Goal: Task Accomplishment & Management: Use online tool/utility

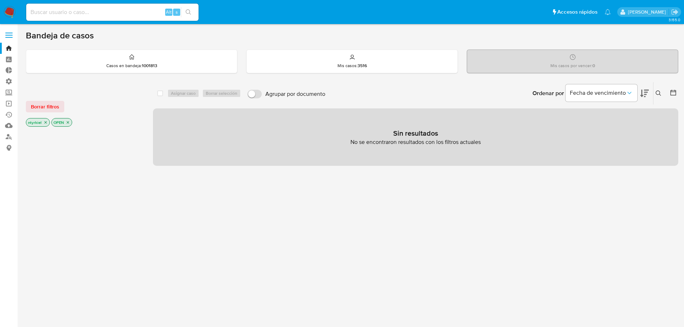
click at [7, 34] on label at bounding box center [9, 35] width 18 height 15
click at [0, 0] on input "checkbox" at bounding box center [0, 0] width 0 height 0
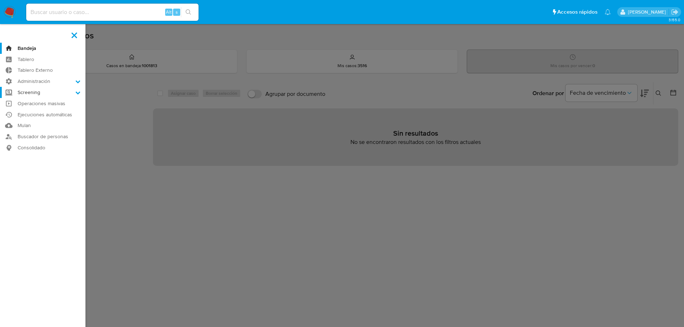
click at [45, 92] on label "Screening" at bounding box center [42, 92] width 85 height 11
click at [0, 0] on input "Screening" at bounding box center [0, 0] width 0 height 0
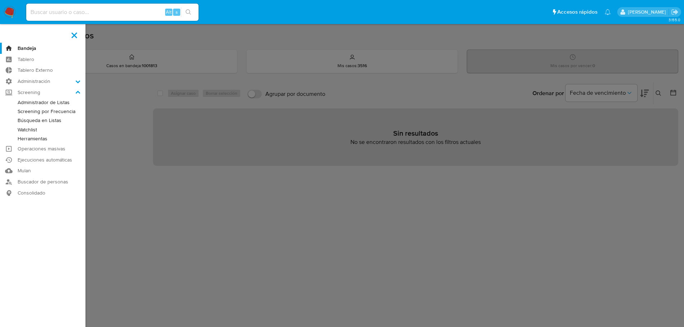
click at [47, 106] on link "Administrador de Listas" at bounding box center [42, 102] width 85 height 9
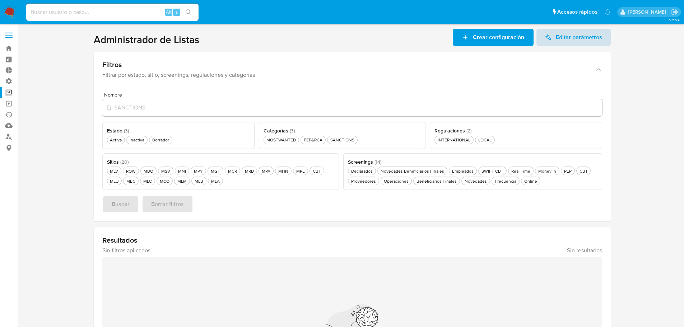
click at [571, 34] on span "Editar parámetros" at bounding box center [579, 37] width 46 height 17
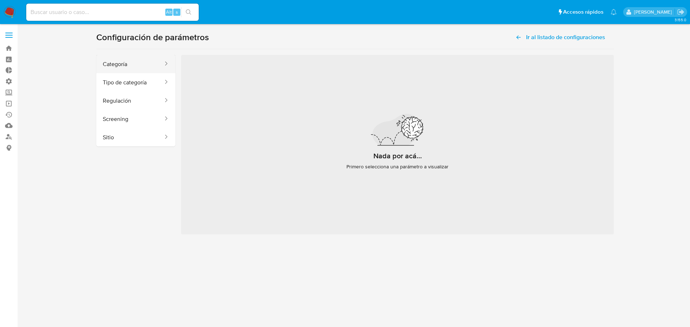
click at [117, 68] on button "Categoría" at bounding box center [130, 64] width 68 height 18
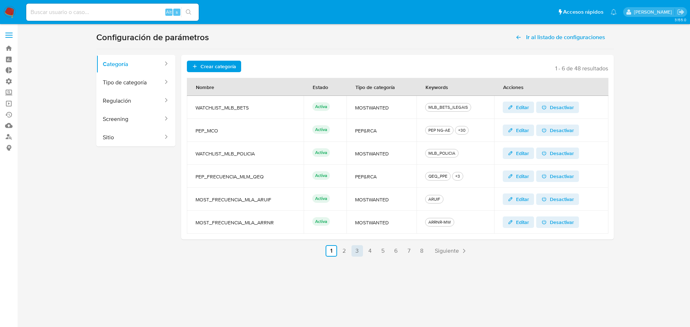
click at [355, 251] on link "3" at bounding box center [356, 250] width 11 height 11
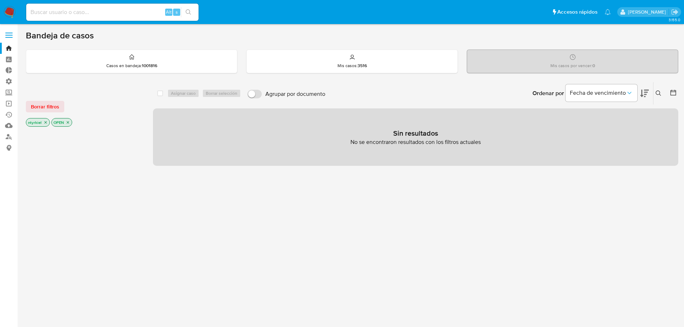
click at [7, 33] on span at bounding box center [8, 32] width 7 height 1
click at [0, 0] on input "checkbox" at bounding box center [0, 0] width 0 height 0
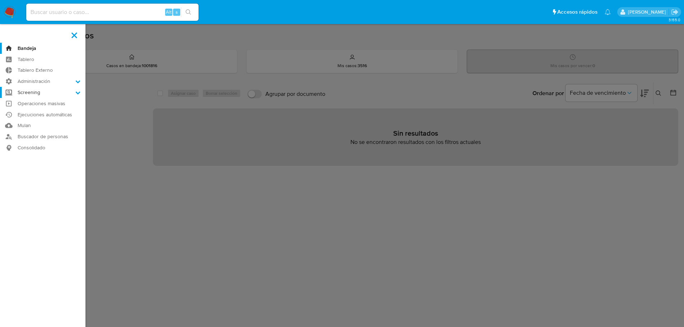
click at [30, 89] on label "Screening" at bounding box center [42, 92] width 85 height 11
click at [0, 0] on input "Screening" at bounding box center [0, 0] width 0 height 0
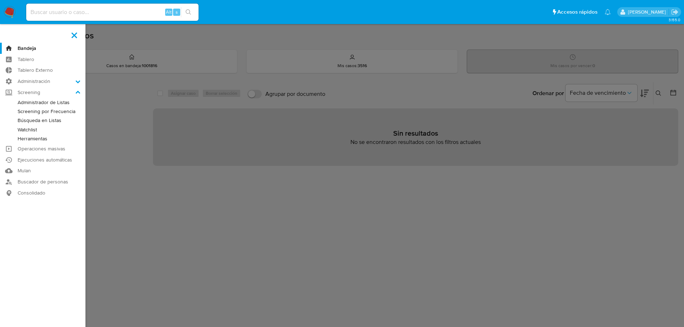
click at [38, 105] on link "Administrador de Listas" at bounding box center [42, 102] width 85 height 9
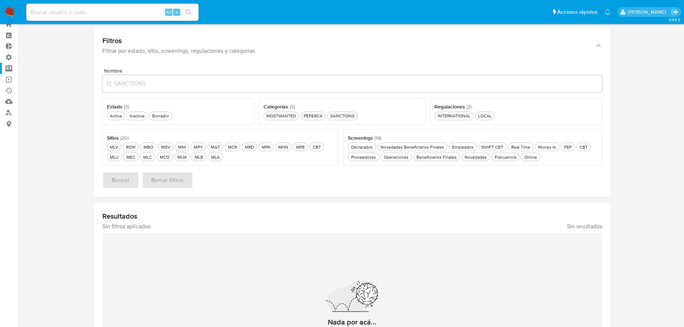
scroll to position [36, 0]
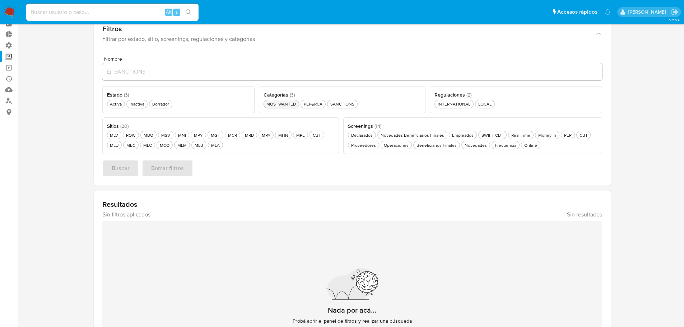
click at [277, 105] on div "MOSTWANTED MOSTWANTED" at bounding box center [281, 104] width 32 height 6
click at [213, 148] on button "MLA MLA" at bounding box center [215, 145] width 15 height 9
click at [116, 169] on span "Buscar" at bounding box center [121, 169] width 18 height 16
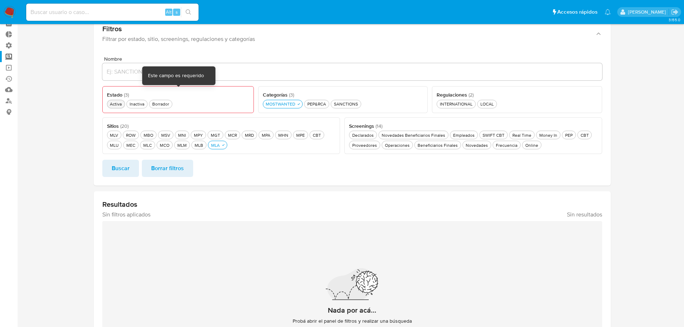
click at [115, 103] on div "Activa Activa" at bounding box center [115, 104] width 15 height 6
click at [126, 168] on span "Buscar" at bounding box center [121, 169] width 18 height 16
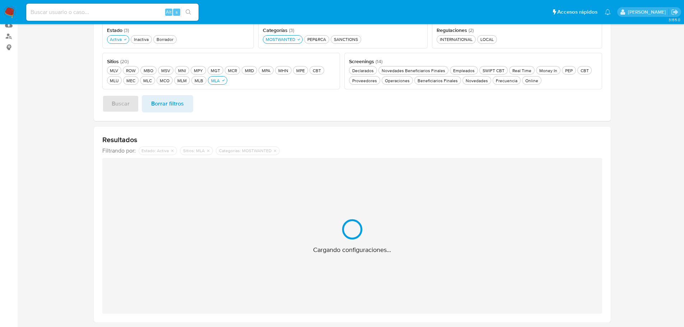
scroll to position [9, 0]
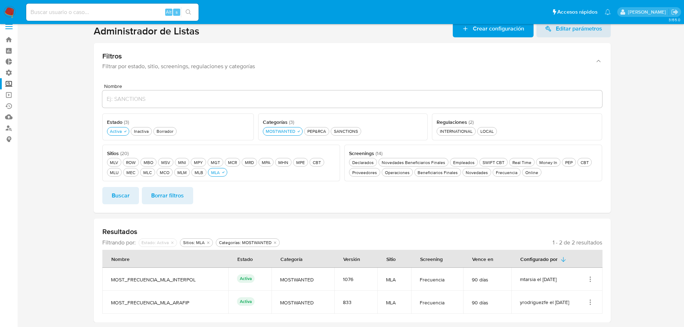
click at [591, 280] on icon "Acciones" at bounding box center [590, 279] width 7 height 7
click at [561, 244] on button "Ver detalles" at bounding box center [561, 243] width 65 height 19
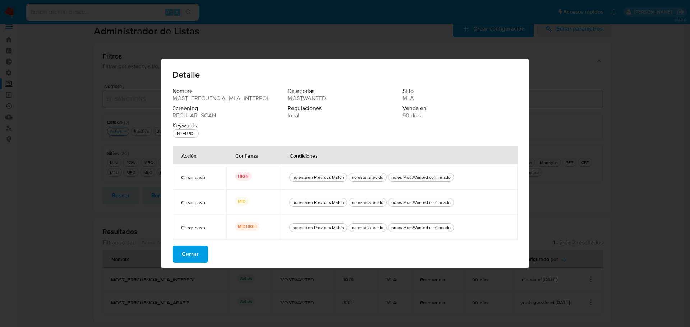
drag, startPoint x: 469, startPoint y: 202, endPoint x: 194, endPoint y: 201, distance: 275.1
click at [199, 201] on tr "Crear caso MID no está en Previous Match no está fallecido no es MostWanted con…" at bounding box center [344, 202] width 345 height 25
drag, startPoint x: 189, startPoint y: 201, endPoint x: 446, endPoint y: 205, distance: 257.5
click at [446, 205] on tr "Crear caso MID no está en Previous Match no está fallecido no es MostWanted con…" at bounding box center [344, 202] width 345 height 25
click at [188, 255] on span "Cerrar" at bounding box center [190, 254] width 17 height 16
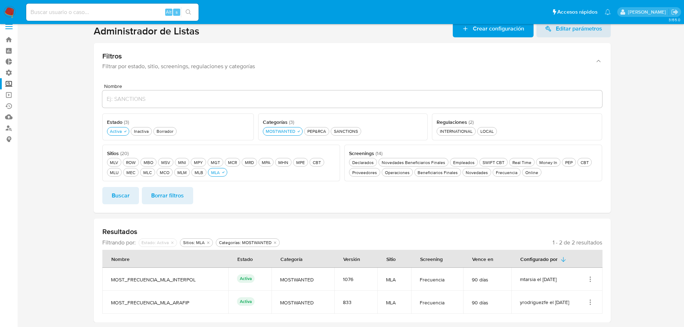
click at [591, 304] on icon "Acciones" at bounding box center [590, 302] width 7 height 7
click at [561, 266] on button "Ver detalles" at bounding box center [561, 266] width 65 height 19
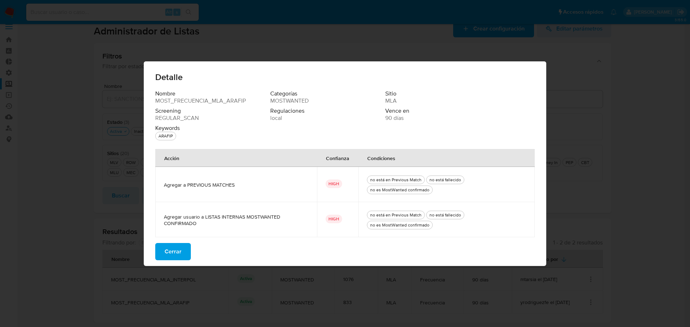
click at [174, 251] on span "Cerrar" at bounding box center [172, 252] width 17 height 16
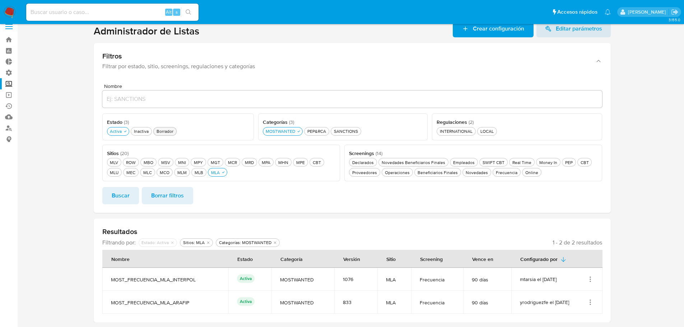
click at [173, 130] on div "Borrador Borrador" at bounding box center [165, 131] width 20 height 6
click at [124, 131] on icon "button" at bounding box center [125, 131] width 4 height 4
click at [128, 190] on span "Buscar" at bounding box center [121, 196] width 18 height 16
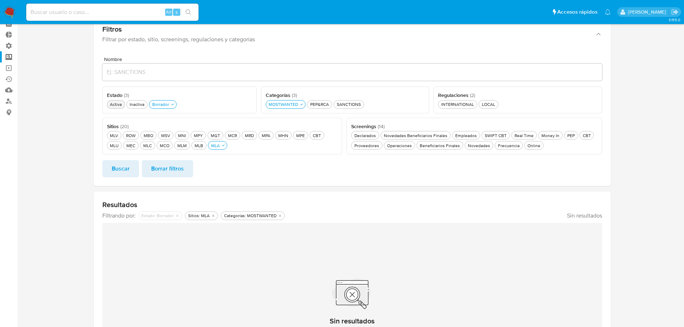
scroll to position [0, 0]
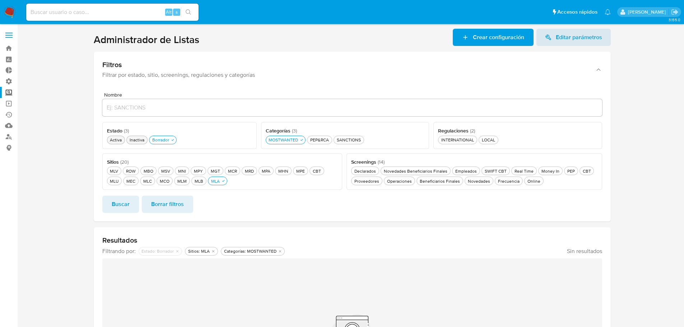
click at [139, 141] on div "Inactiva Inactiva" at bounding box center [137, 140] width 18 height 6
click at [159, 142] on div "Borrador Borrador" at bounding box center [165, 140] width 20 height 6
click at [127, 205] on span "Buscar" at bounding box center [121, 204] width 18 height 16
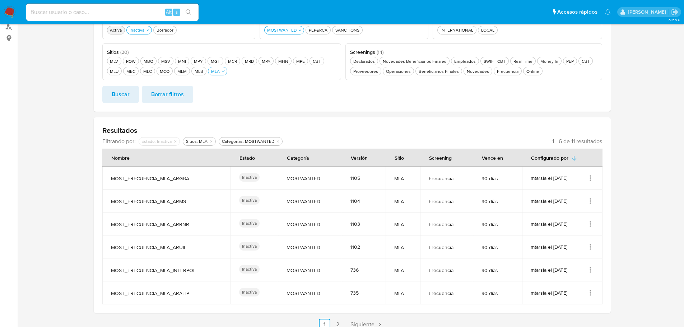
scroll to position [118, 0]
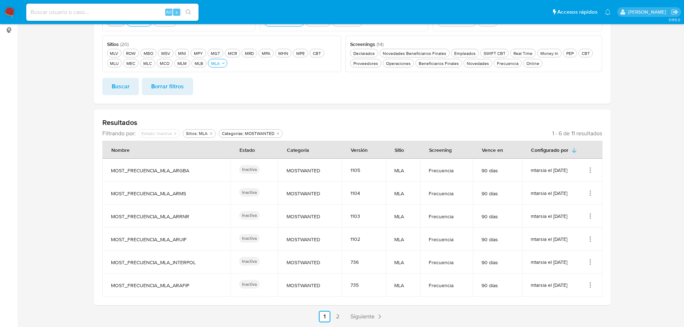
drag, startPoint x: 137, startPoint y: 260, endPoint x: 186, endPoint y: 287, distance: 56.1
click at [186, 287] on tbody "MOST_FRECUENCIA_MLA_ARGBA Inactiva MOSTWANTED 1105 MLA Frecuencia 90 días mtars…" at bounding box center [352, 228] width 500 height 138
click at [342, 275] on td "735" at bounding box center [364, 285] width 44 height 23
click at [373, 318] on span "Siguiente" at bounding box center [363, 317] width 24 height 6
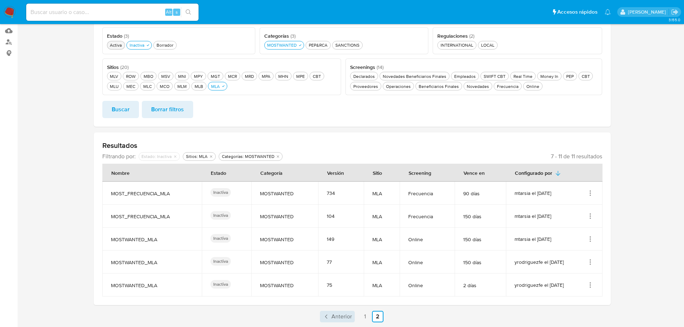
click at [347, 317] on span "Anterior" at bounding box center [341, 317] width 20 height 6
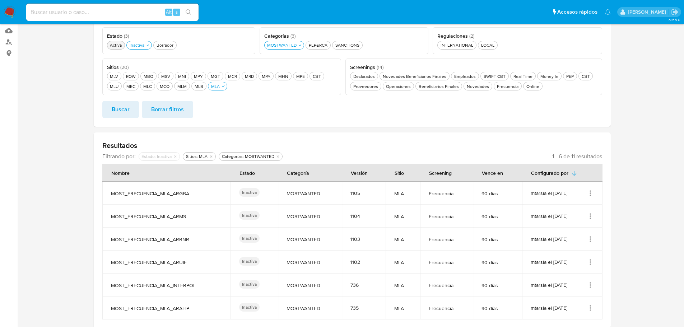
click at [592, 196] on icon "Acciones" at bounding box center [590, 193] width 7 height 7
click at [580, 209] on button "Ver detalles" at bounding box center [561, 209] width 65 height 19
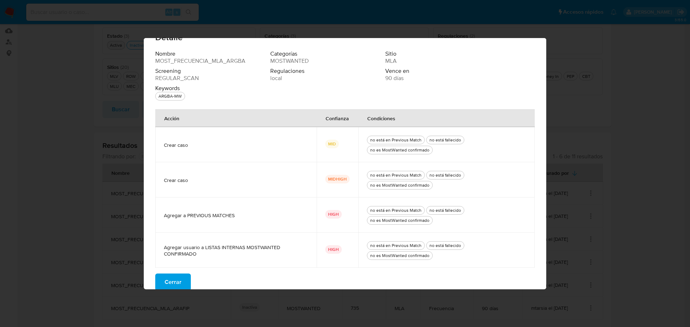
scroll to position [24, 0]
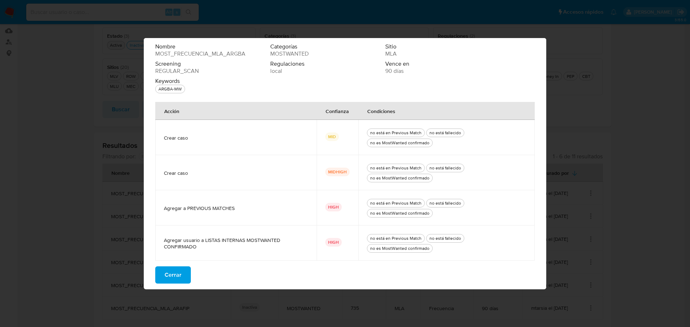
click at [175, 276] on span "Cerrar" at bounding box center [172, 275] width 17 height 16
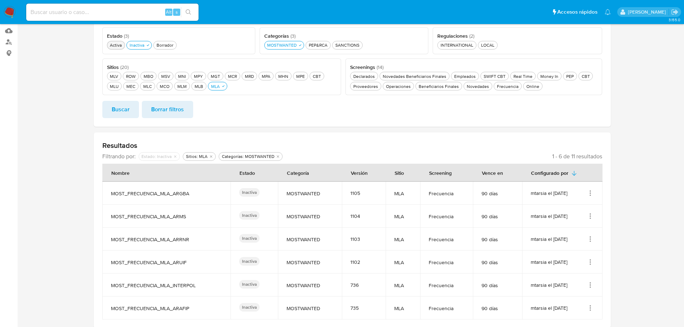
click at [590, 216] on icon "Acciones" at bounding box center [590, 216] width 1 height 1
click at [575, 231] on button "Ver detalles" at bounding box center [561, 232] width 65 height 19
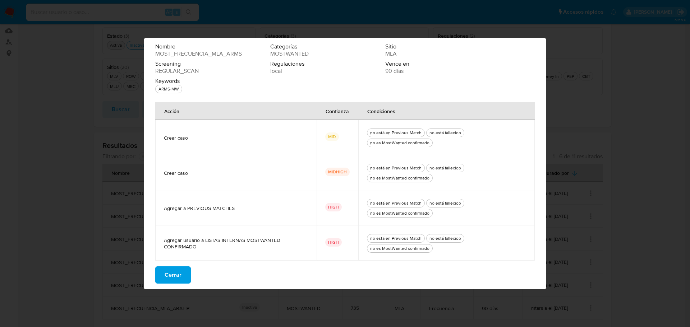
click at [170, 275] on span "Cerrar" at bounding box center [172, 275] width 17 height 16
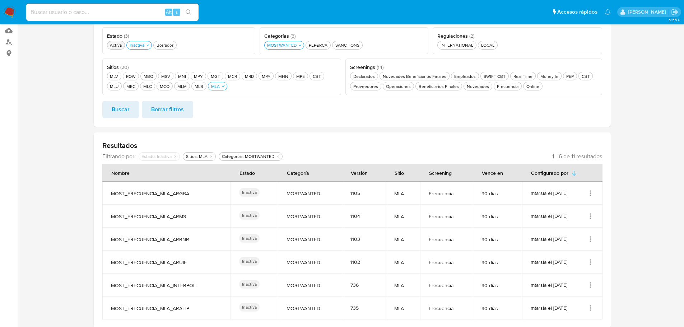
click at [591, 240] on icon "Acciones" at bounding box center [590, 239] width 7 height 7
click at [582, 254] on button "Ver detalles" at bounding box center [561, 255] width 65 height 19
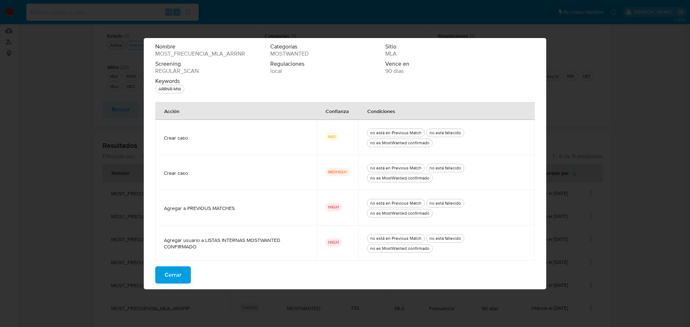
click at [159, 274] on button "Cerrar" at bounding box center [173, 274] width 36 height 17
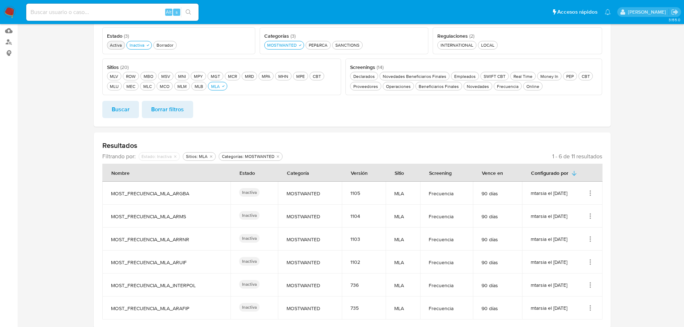
click at [591, 262] on icon "Acciones" at bounding box center [590, 262] width 7 height 7
click at [572, 277] on button "Ver detalles" at bounding box center [561, 278] width 65 height 19
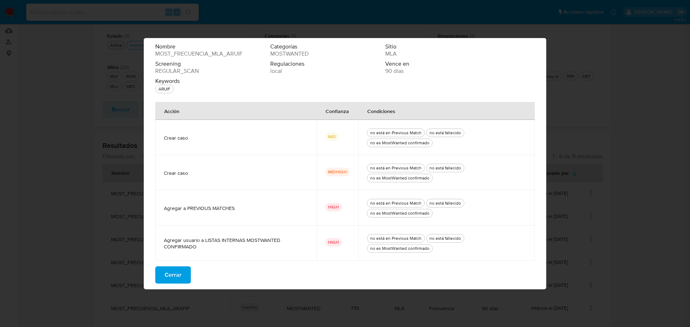
click at [182, 273] on button "Cerrar" at bounding box center [173, 274] width 36 height 17
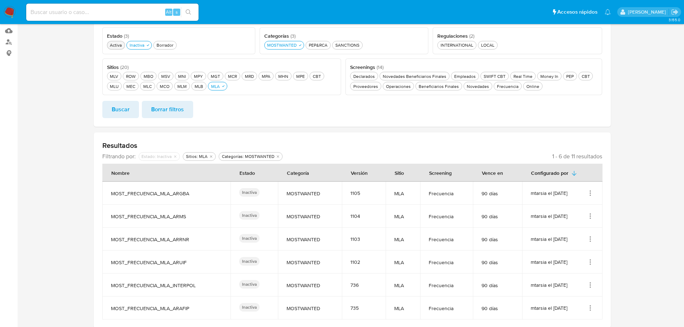
drag, startPoint x: 455, startPoint y: 262, endPoint x: 124, endPoint y: 193, distance: 338.6
click at [124, 192] on tbody "MOST_FRECUENCIA_MLA_ARGBA Inactiva MOSTWANTED 1105 MLA Frecuencia 90 días mtars…" at bounding box center [352, 251] width 500 height 138
click at [666, 149] on section at bounding box center [352, 140] width 653 height 412
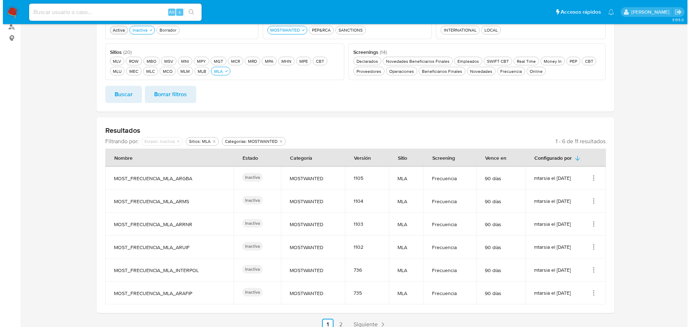
scroll to position [118, 0]
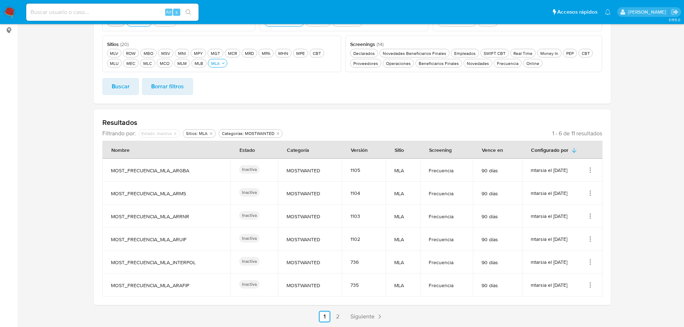
drag, startPoint x: 108, startPoint y: 169, endPoint x: 599, endPoint y: 238, distance: 496.2
click at [599, 238] on tbody "MOST_FRECUENCIA_MLA_ARGBA Inactiva MOSTWANTED 1105 MLA Frecuencia 90 días mtars…" at bounding box center [352, 228] width 500 height 138
click at [260, 192] on div "Inactiva" at bounding box center [254, 193] width 30 height 10
drag, startPoint x: 436, startPoint y: 167, endPoint x: 440, endPoint y: 231, distance: 63.7
click at [440, 231] on tbody "MOST_FRECUENCIA_MLA_ARGBA Inactiva MOSTWANTED 1105 MLA Frecuencia 90 días mtars…" at bounding box center [352, 228] width 500 height 138
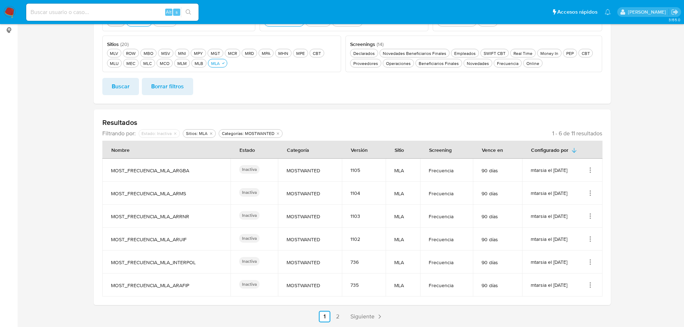
click at [440, 231] on td "Frecuencia" at bounding box center [446, 239] width 53 height 23
click at [590, 171] on icon "Acciones" at bounding box center [590, 170] width 7 height 7
click at [567, 189] on button "Ver detalles" at bounding box center [561, 186] width 65 height 19
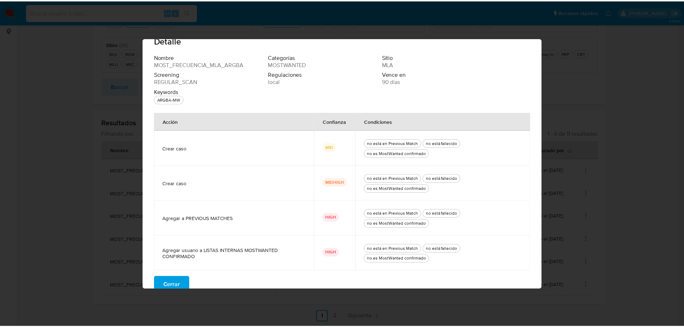
scroll to position [24, 0]
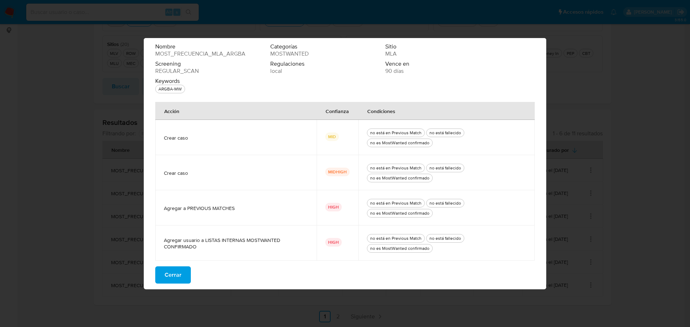
click at [172, 276] on span "Cerrar" at bounding box center [172, 275] width 17 height 16
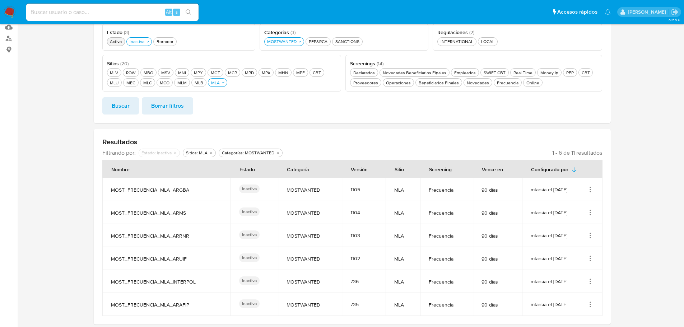
scroll to position [82, 0]
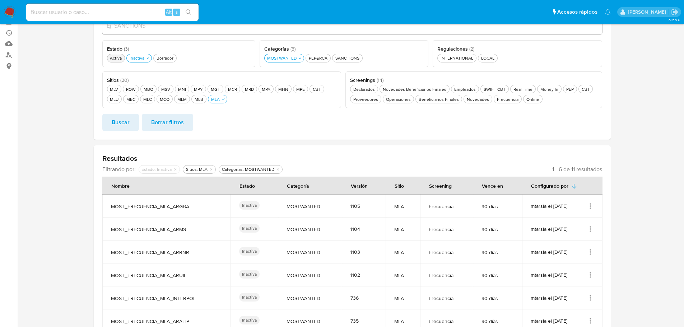
click at [115, 59] on div "Activa Activa" at bounding box center [115, 58] width 15 height 6
click at [147, 58] on div "Inactiva Inactiva" at bounding box center [142, 58] width 18 height 6
click at [116, 128] on span "Buscar" at bounding box center [121, 123] width 18 height 16
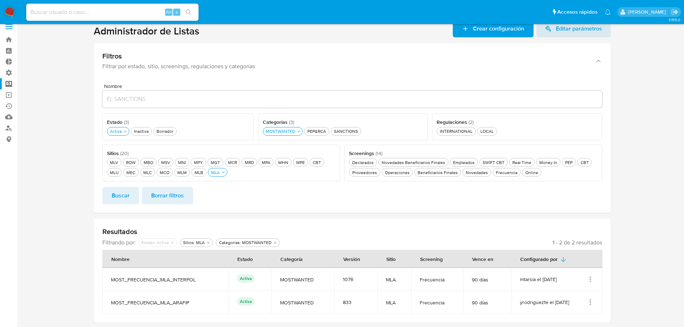
scroll to position [9, 0]
click at [592, 281] on icon "Acciones" at bounding box center [590, 279] width 7 height 7
click at [555, 246] on button "Ver detalles" at bounding box center [561, 243] width 65 height 19
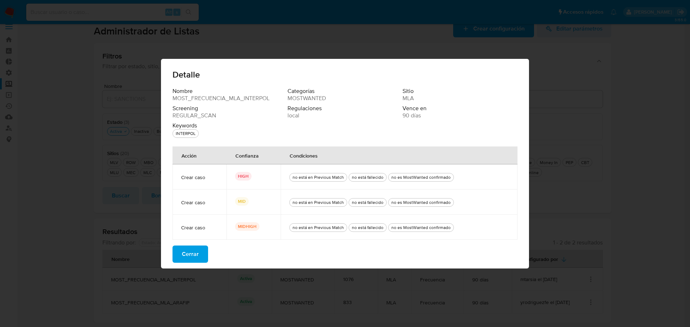
click at [192, 251] on span "Cerrar" at bounding box center [190, 254] width 17 height 16
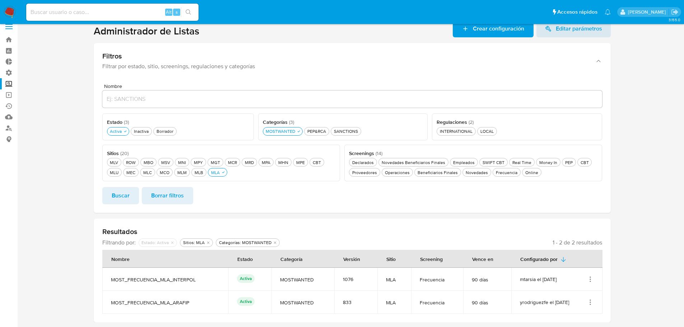
click at [588, 302] on icon "Acciones" at bounding box center [590, 302] width 7 height 7
click at [562, 268] on button "Ver detalles" at bounding box center [561, 266] width 65 height 19
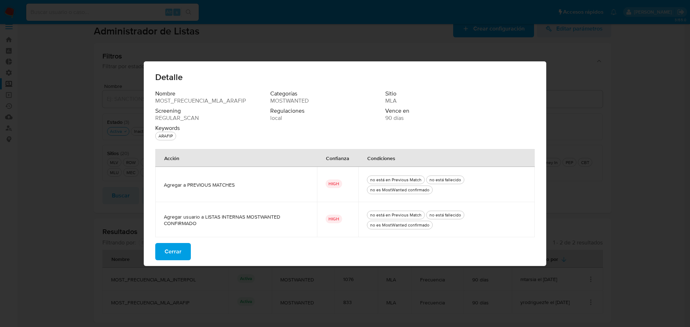
click at [173, 249] on span "Cerrar" at bounding box center [172, 252] width 17 height 16
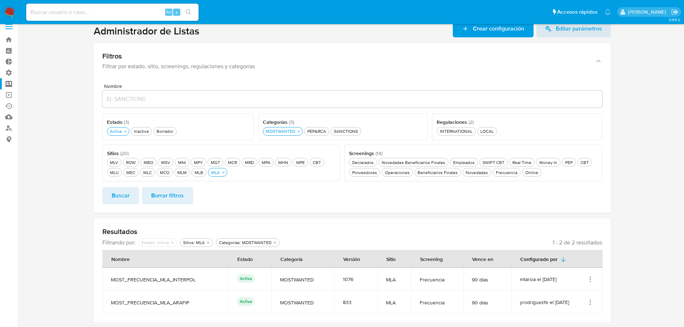
click at [588, 283] on icon "Acciones" at bounding box center [590, 279] width 7 height 7
click at [551, 245] on button "Ver detalles" at bounding box center [561, 243] width 65 height 19
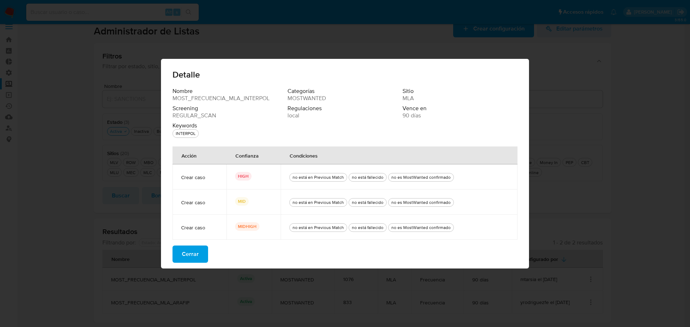
click at [185, 252] on span "Cerrar" at bounding box center [190, 254] width 17 height 16
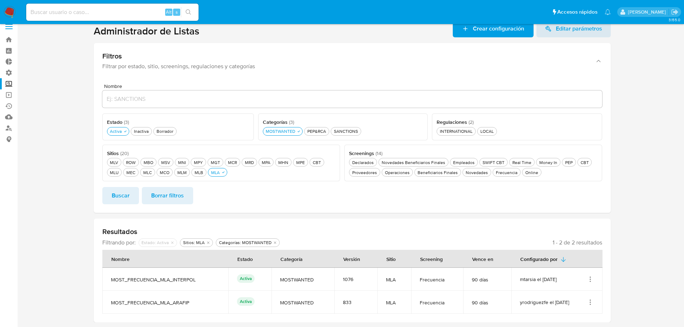
click at [590, 301] on icon "Acciones" at bounding box center [590, 300] width 1 height 1
click at [569, 269] on button "Ver detalles" at bounding box center [561, 266] width 65 height 19
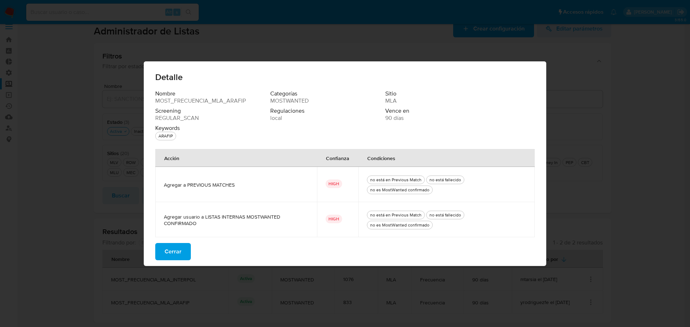
click at [180, 250] on span "Cerrar" at bounding box center [172, 252] width 17 height 16
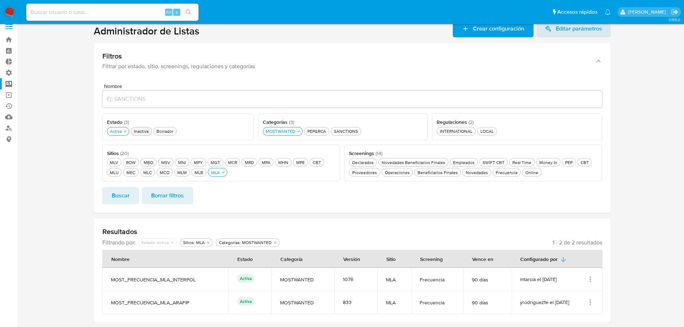
click at [140, 130] on div "Inactiva Inactiva" at bounding box center [142, 131] width 18 height 6
click at [125, 192] on span "Buscar" at bounding box center [121, 196] width 18 height 16
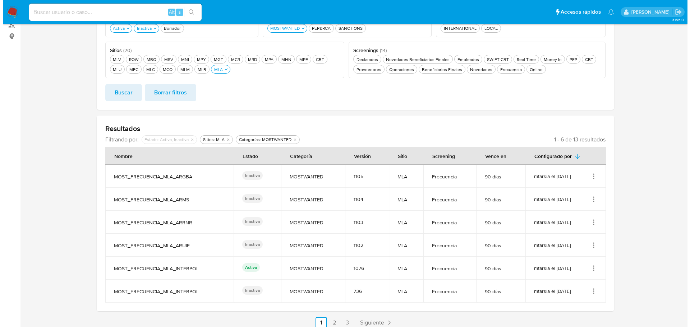
scroll to position [118, 0]
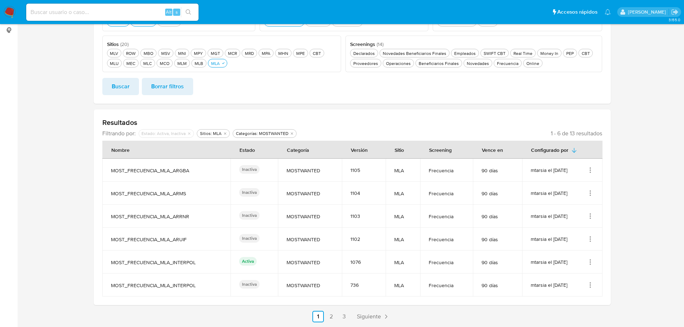
click at [591, 172] on icon "Acciones" at bounding box center [590, 170] width 7 height 7
click at [579, 181] on button "Ver detalles" at bounding box center [561, 186] width 65 height 19
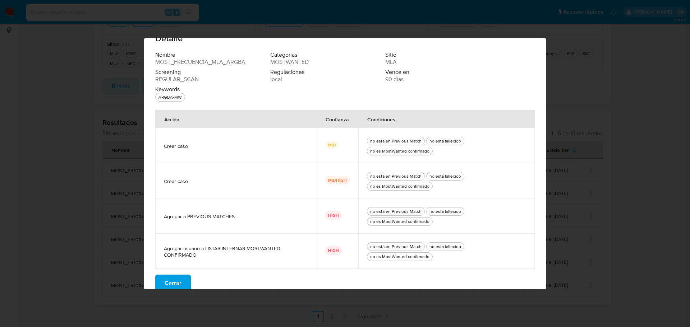
scroll to position [24, 0]
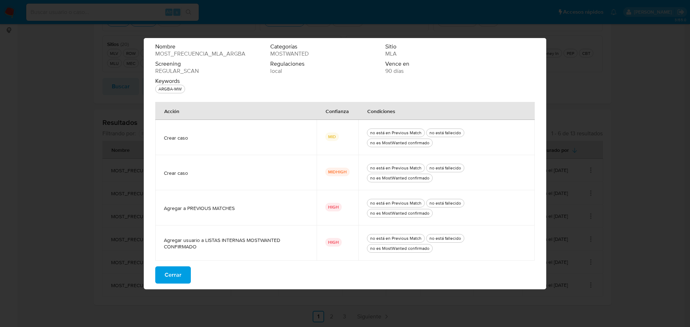
click at [177, 275] on span "Cerrar" at bounding box center [172, 275] width 17 height 16
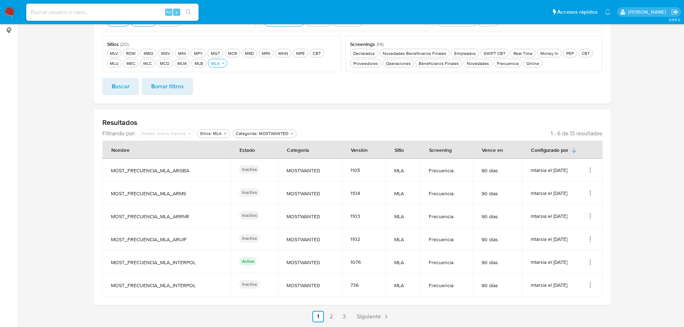
click at [591, 170] on icon "Acciones" at bounding box center [590, 170] width 1 height 1
click at [581, 181] on button "Ver detalles" at bounding box center [561, 186] width 65 height 19
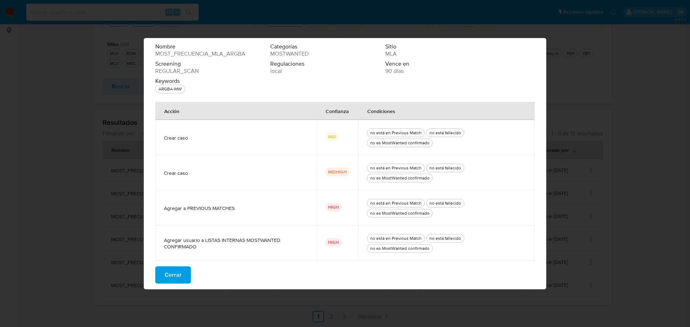
click at [180, 276] on span "Cerrar" at bounding box center [172, 275] width 17 height 16
